Goal: Check status: Check status

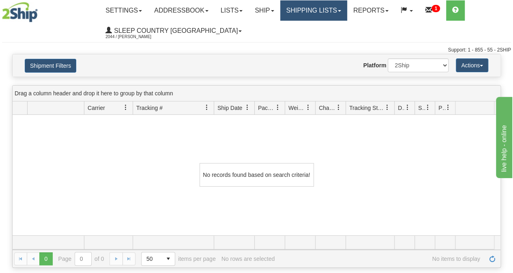
click at [329, 13] on link "Shipping lists" at bounding box center [313, 10] width 67 height 20
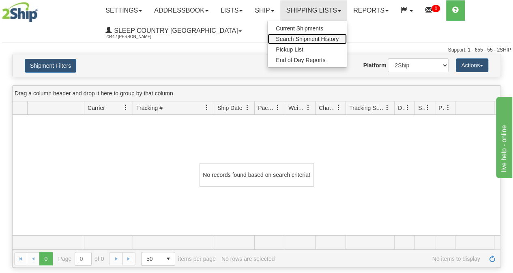
click at [312, 37] on span "Search Shipment History" at bounding box center [306, 39] width 63 height 6
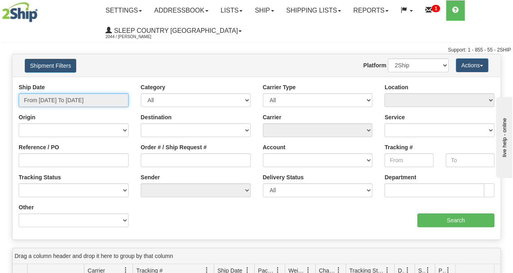
click at [75, 98] on input "From [DATE] To [DATE]" at bounding box center [74, 100] width 110 height 14
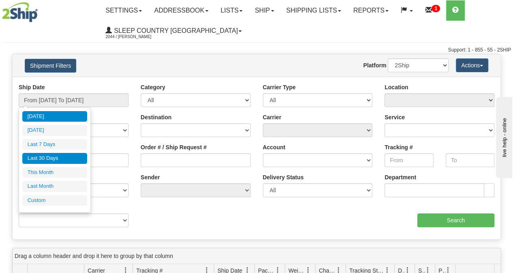
click at [48, 156] on li "Last 30 Days" at bounding box center [54, 158] width 65 height 11
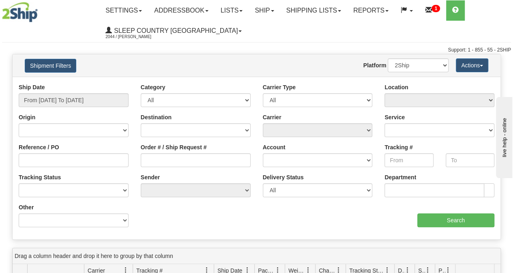
type input "From [DATE] To [DATE]"
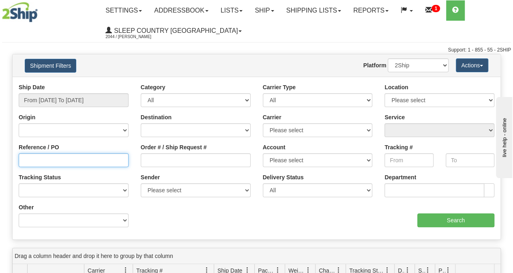
click at [30, 154] on input "Reference / PO" at bounding box center [74, 160] width 110 height 14
paste input "9000I057765"
type input "9000I057765"
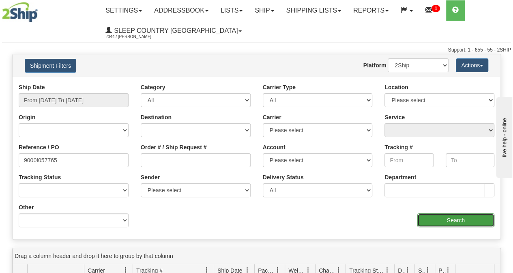
click at [426, 218] on input "Search" at bounding box center [455, 220] width 77 height 14
